Goal: Task Accomplishment & Management: Manage account settings

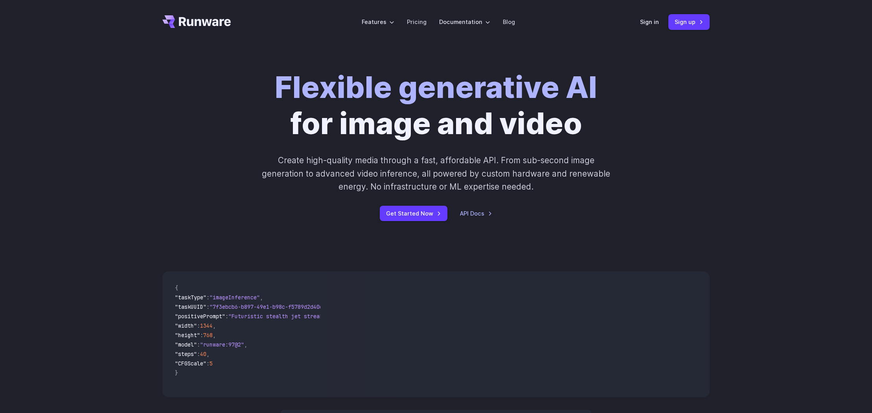
click at [650, 28] on div "Sign in Sign up" at bounding box center [675, 21] width 70 height 15
click at [648, 20] on link "Sign in" at bounding box center [649, 21] width 19 height 9
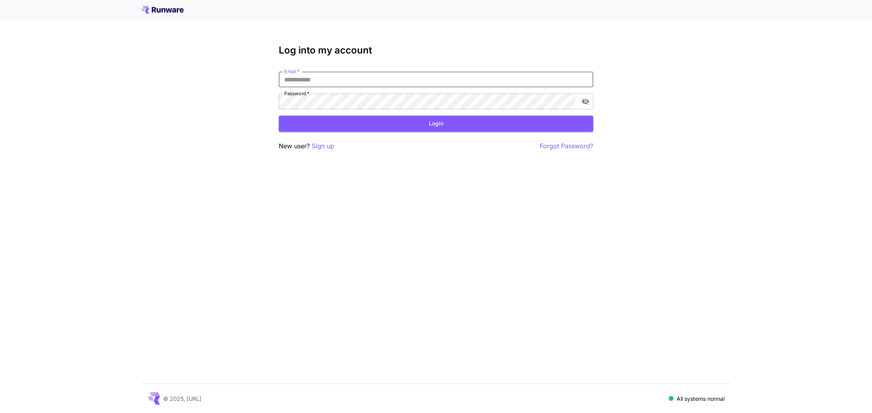
type input "**********"
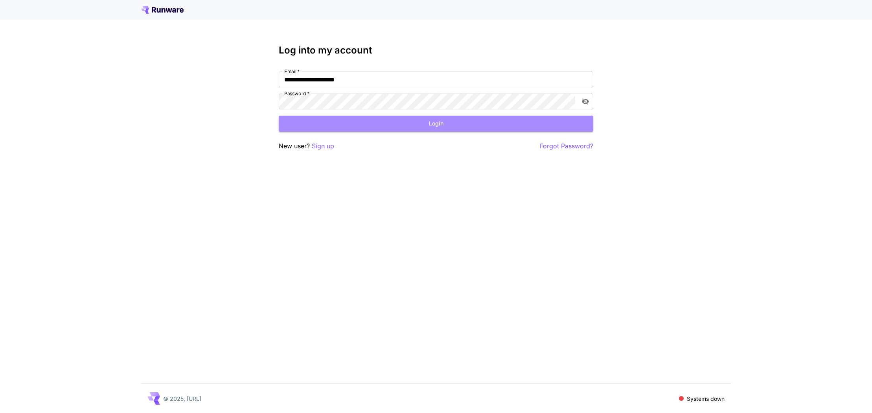
click at [394, 123] on button "Login" at bounding box center [436, 124] width 315 height 16
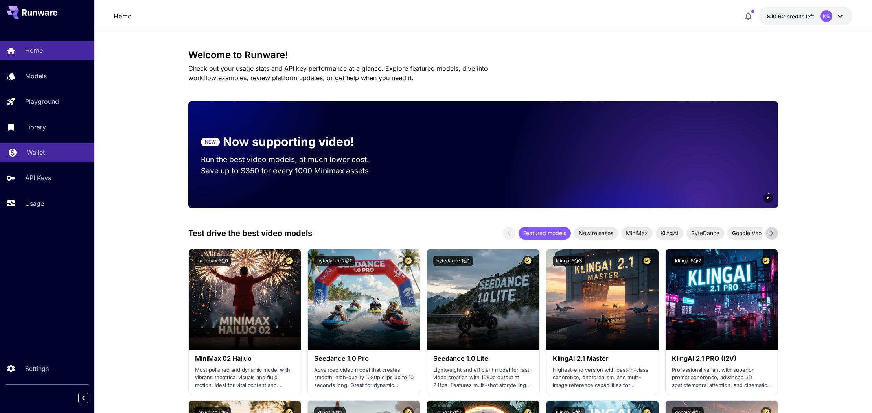
scroll to position [1, 0]
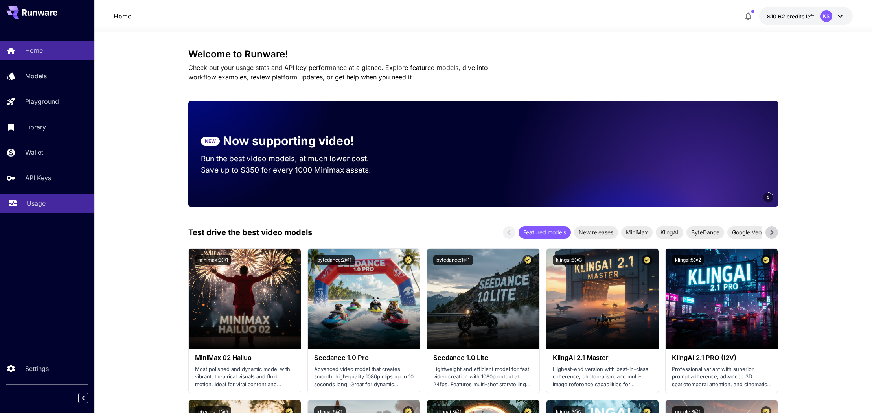
click at [62, 199] on div "Usage" at bounding box center [57, 203] width 61 height 9
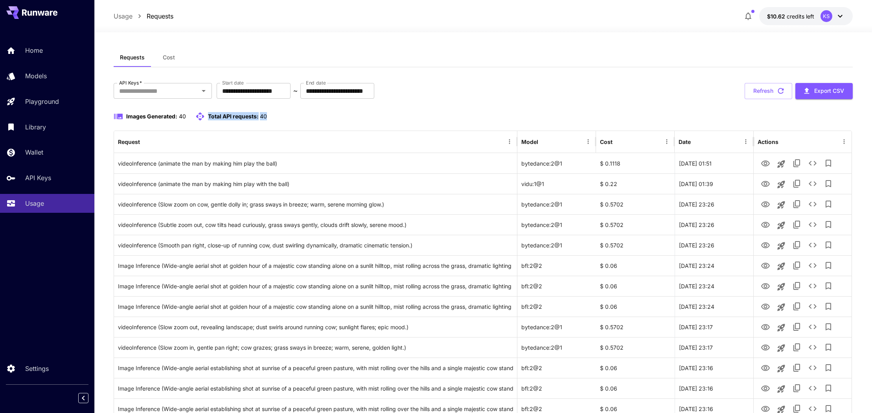
drag, startPoint x: 207, startPoint y: 118, endPoint x: 332, endPoint y: 118, distance: 124.7
click at [332, 118] on div "Images Generated: 40 Total API requests: 40" at bounding box center [483, 116] width 739 height 9
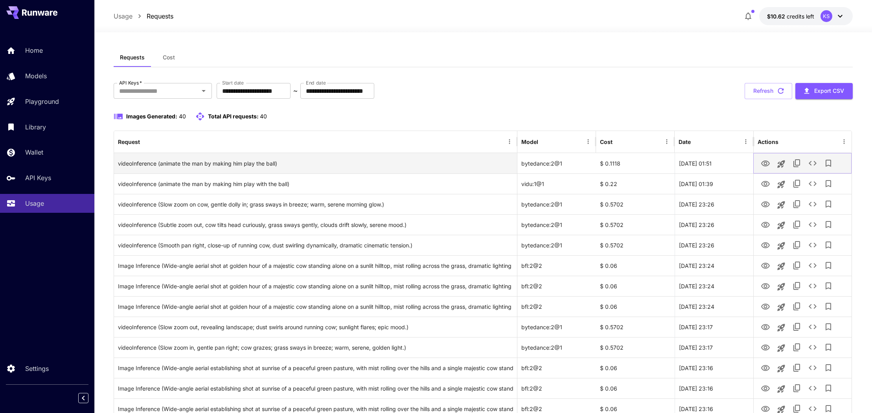
click at [810, 162] on icon "See details" at bounding box center [813, 163] width 8 height 5
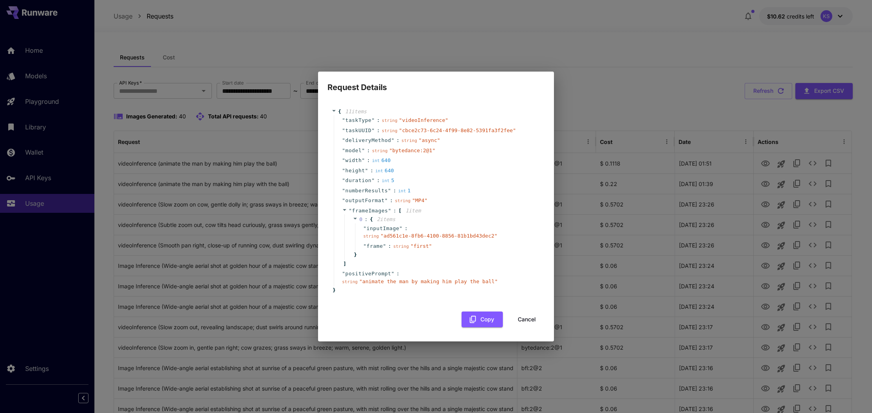
click at [539, 327] on div "{ 11 item s " taskType " : string " videoInference " " taskUUID " : string " cb…" at bounding box center [436, 217] width 217 height 234
click at [526, 317] on button "Cancel" at bounding box center [526, 319] width 35 height 16
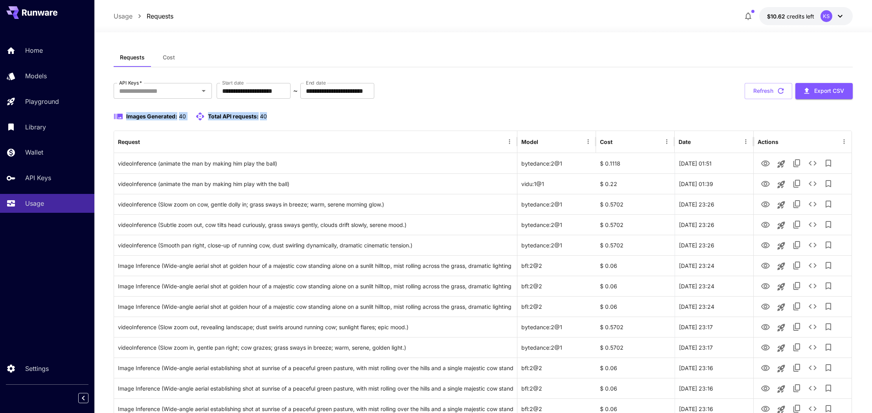
drag, startPoint x: 306, startPoint y: 116, endPoint x: 134, endPoint y: 109, distance: 171.2
drag, startPoint x: 341, startPoint y: 110, endPoint x: 332, endPoint y: 127, distance: 19.5
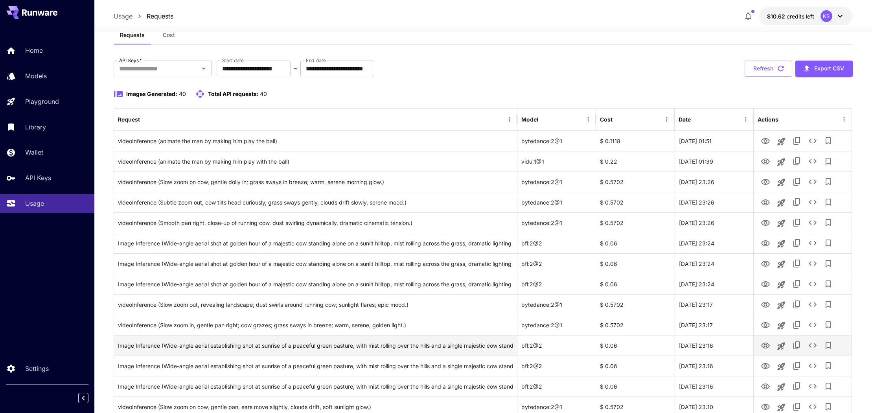
scroll to position [23, 0]
click at [842, 13] on icon at bounding box center [840, 15] width 9 height 9
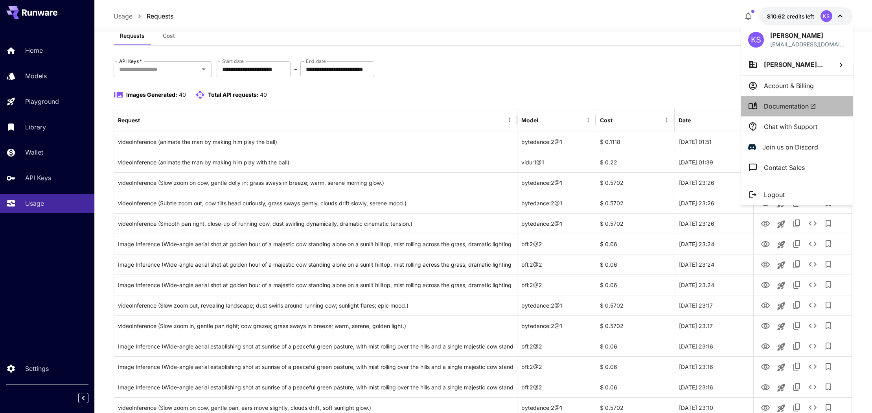
click at [797, 106] on span "Documentation" at bounding box center [790, 105] width 52 height 9
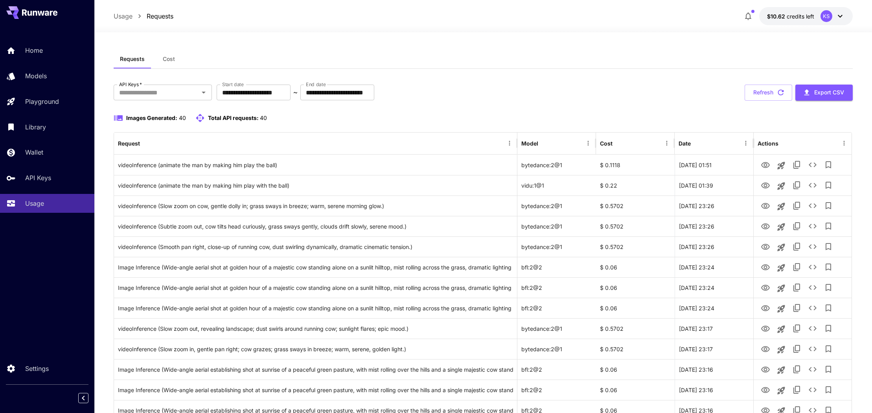
scroll to position [0, 0]
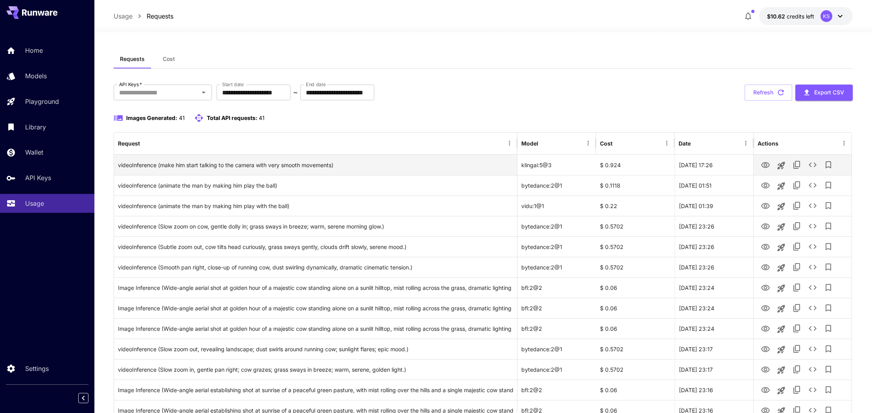
scroll to position [2, 0]
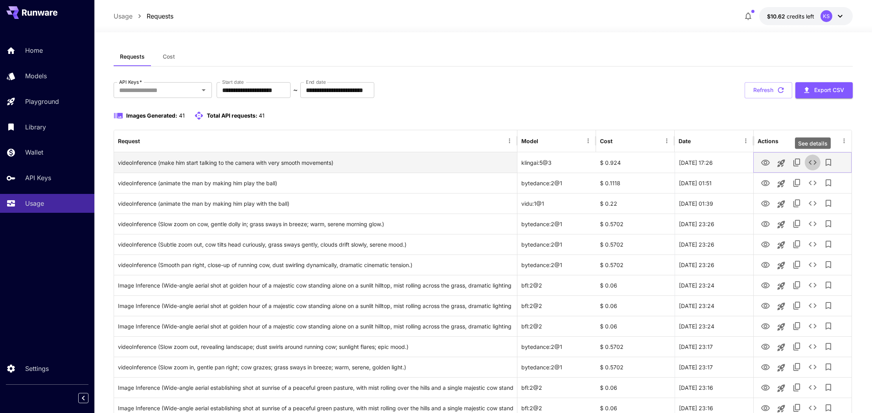
click at [809, 160] on icon "See details" at bounding box center [812, 162] width 9 height 9
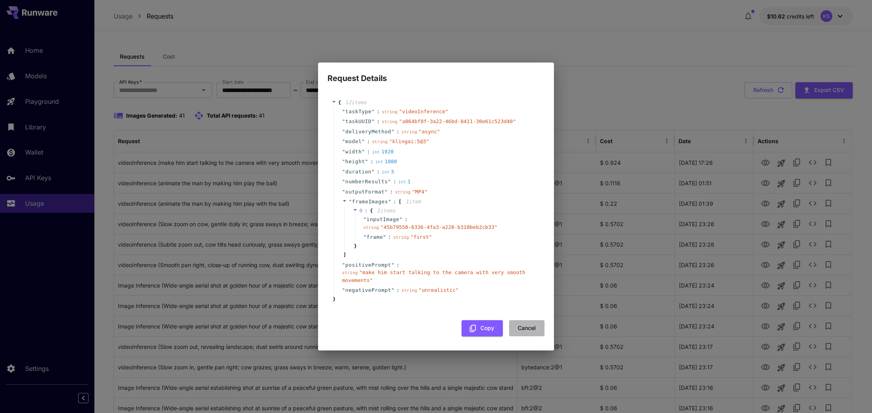
click at [522, 324] on button "Cancel" at bounding box center [526, 328] width 35 height 16
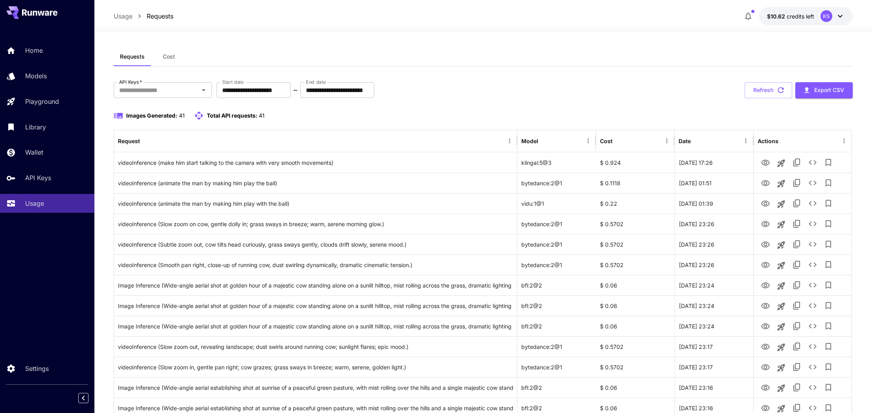
click at [552, 0] on div "Usage Requests $10.62 credits left KS" at bounding box center [483, 16] width 778 height 32
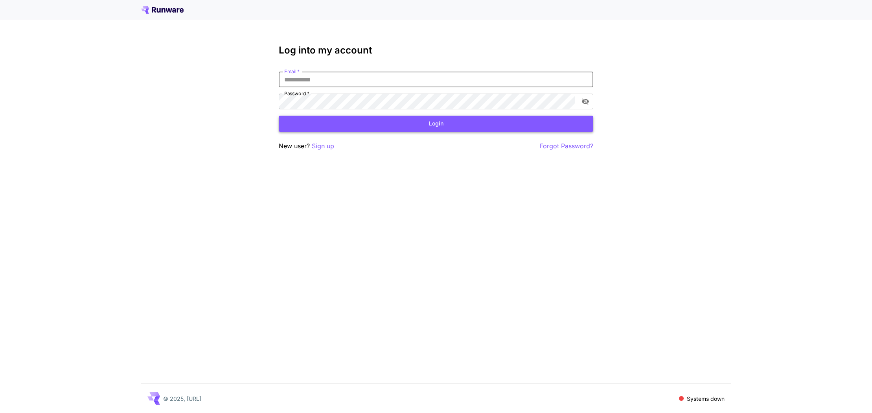
type input "**********"
click at [336, 129] on button "Login" at bounding box center [436, 124] width 315 height 16
